Goal: Information Seeking & Learning: Understand process/instructions

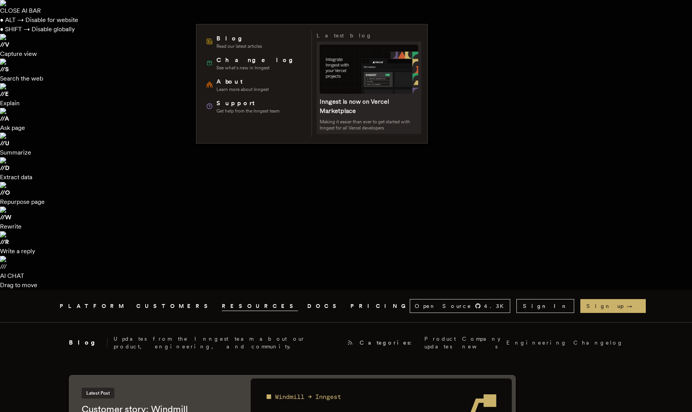
click at [368, 72] on span at bounding box center [369, 88] width 105 height 92
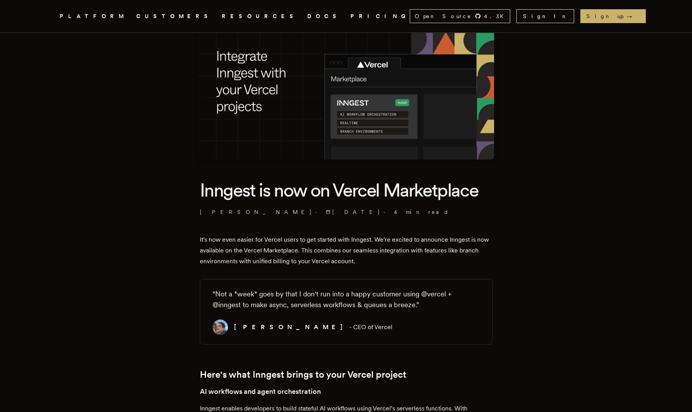
scroll to position [353, 0]
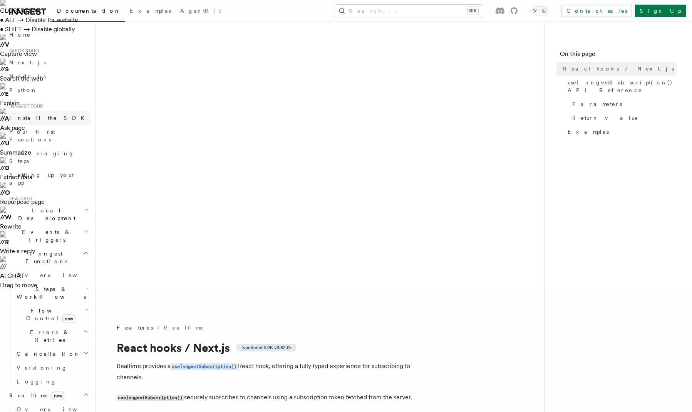
click at [30, 116] on span "Install the SDK" at bounding box center [49, 118] width 80 height 6
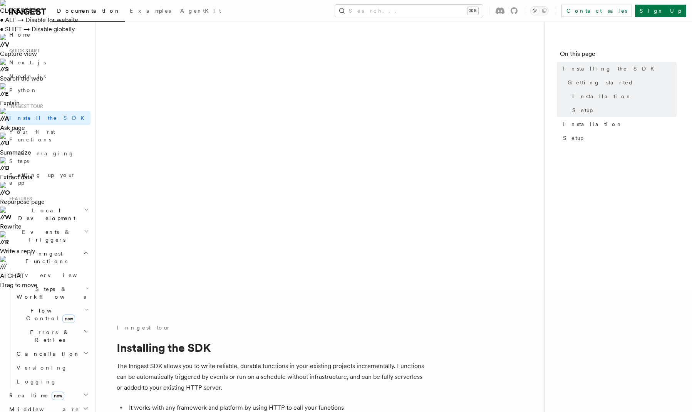
drag, startPoint x: 263, startPoint y: 124, endPoint x: 297, endPoint y: 166, distance: 53.2
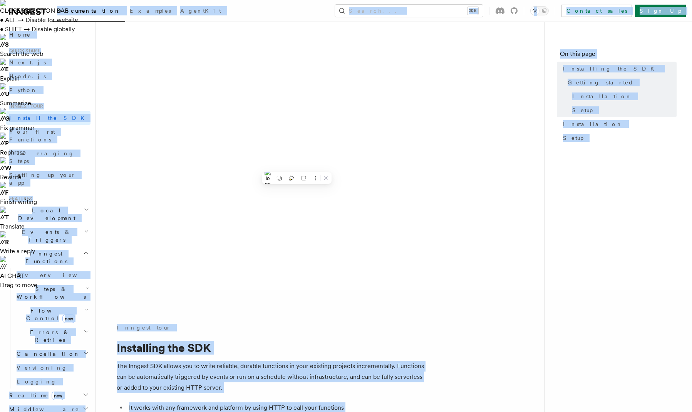
copy body "Loremipsumdol Sitametc AdipiSci Elitse... ⌘D Eiusmod tempo Inci Ut Labore... Et…"
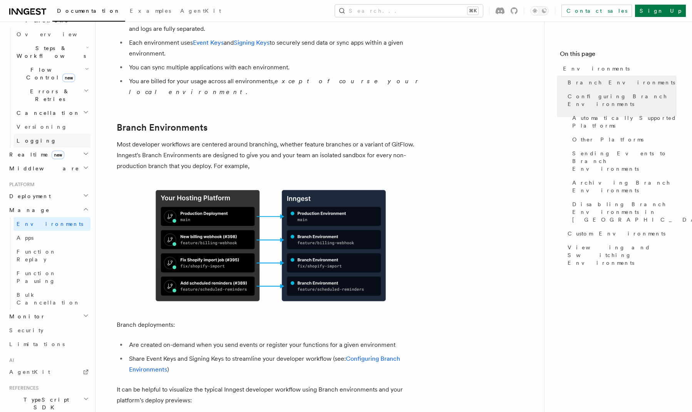
scroll to position [241, 0]
click at [35, 364] on link "AgentKit" at bounding box center [48, 371] width 84 height 14
drag, startPoint x: 470, startPoint y: 224, endPoint x: 503, endPoint y: 275, distance: 60.4
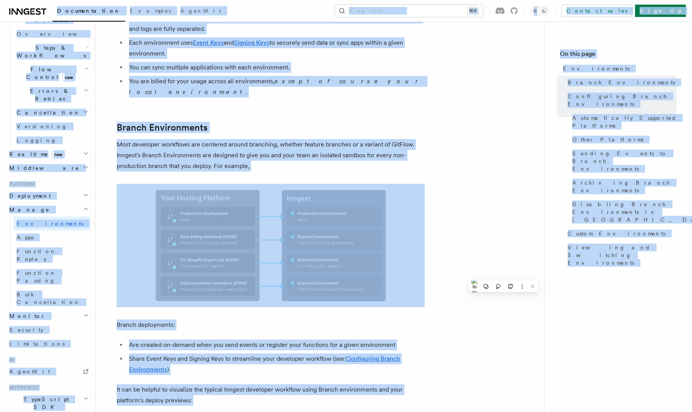
copy body "Documentation Examples AgentKit Search... ⌘K Contact sales Sign Up Search... Do…"
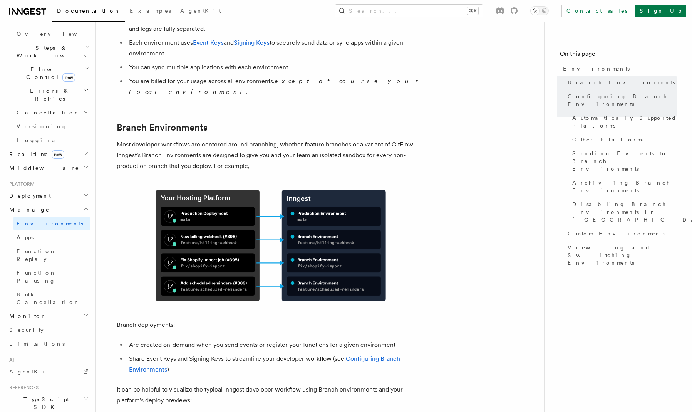
click at [55, 189] on h2 "Deployment" at bounding box center [48, 196] width 84 height 14
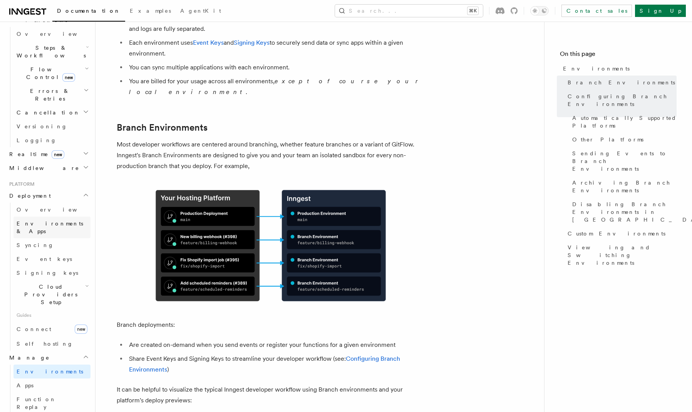
click at [35, 220] on span "Environments & Apps" at bounding box center [50, 227] width 67 height 14
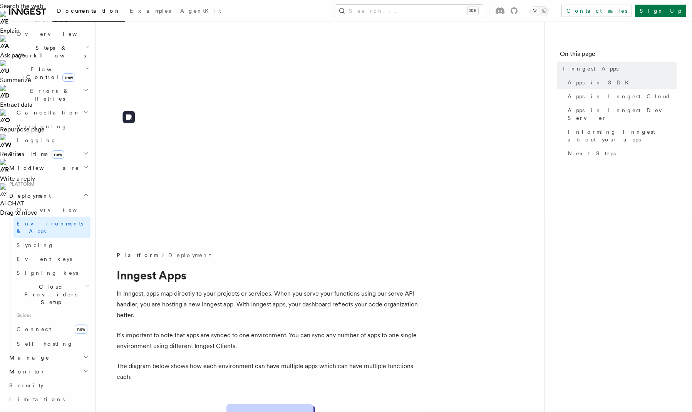
scroll to position [198, 0]
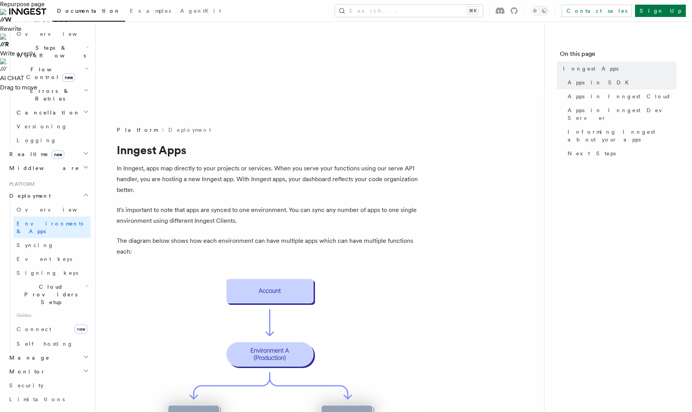
click at [58, 283] on span "Cloud Providers Setup" at bounding box center [49, 294] width 72 height 23
click at [35, 362] on span "Vercel" at bounding box center [37, 365] width 27 height 6
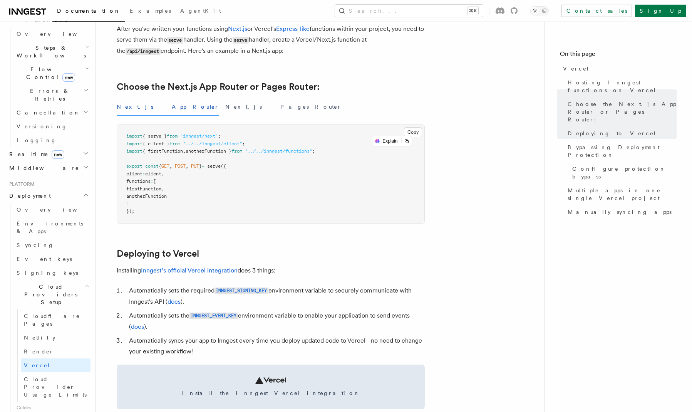
scroll to position [441, 0]
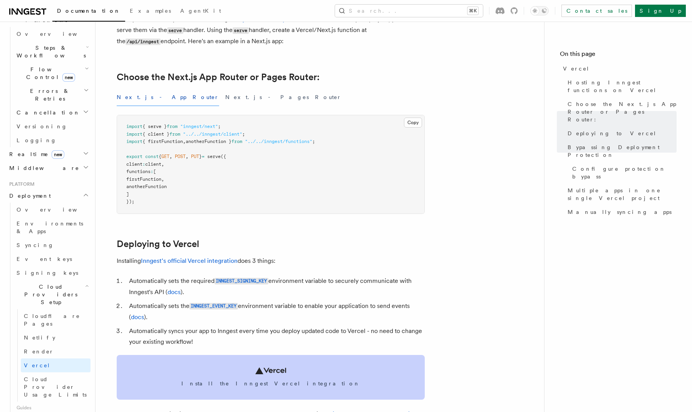
click at [292, 355] on link "Install the Inngest Vercel integration" at bounding box center [271, 377] width 308 height 45
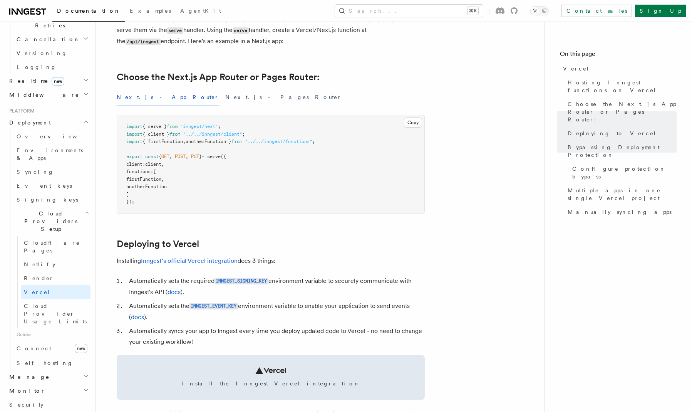
scroll to position [317, 0]
click at [36, 408] on link "Limitations" at bounding box center [48, 415] width 84 height 14
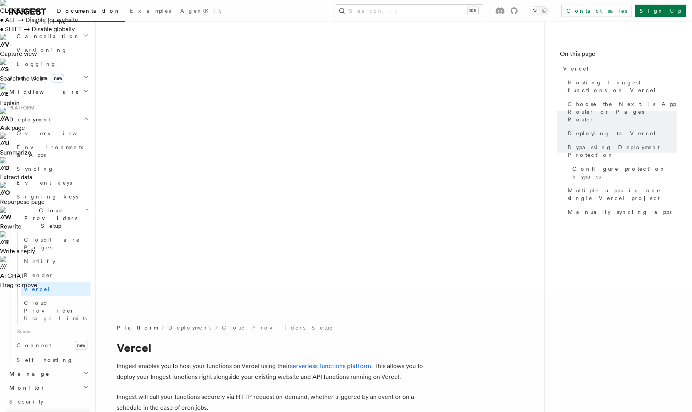
scroll to position [205, 0]
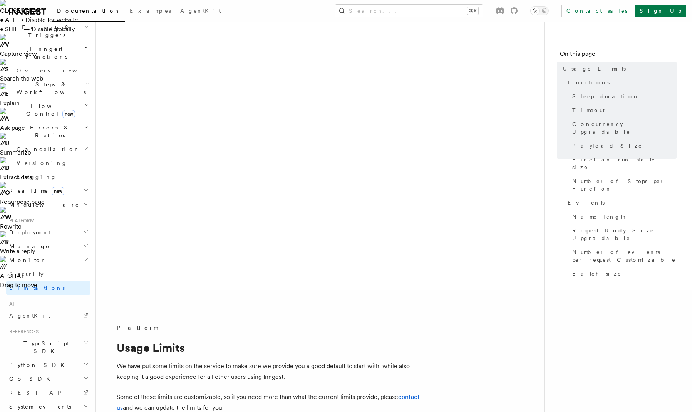
click at [13, 7] on icon at bounding box center [27, 11] width 37 height 9
